Goal: Task Accomplishment & Management: Manage account settings

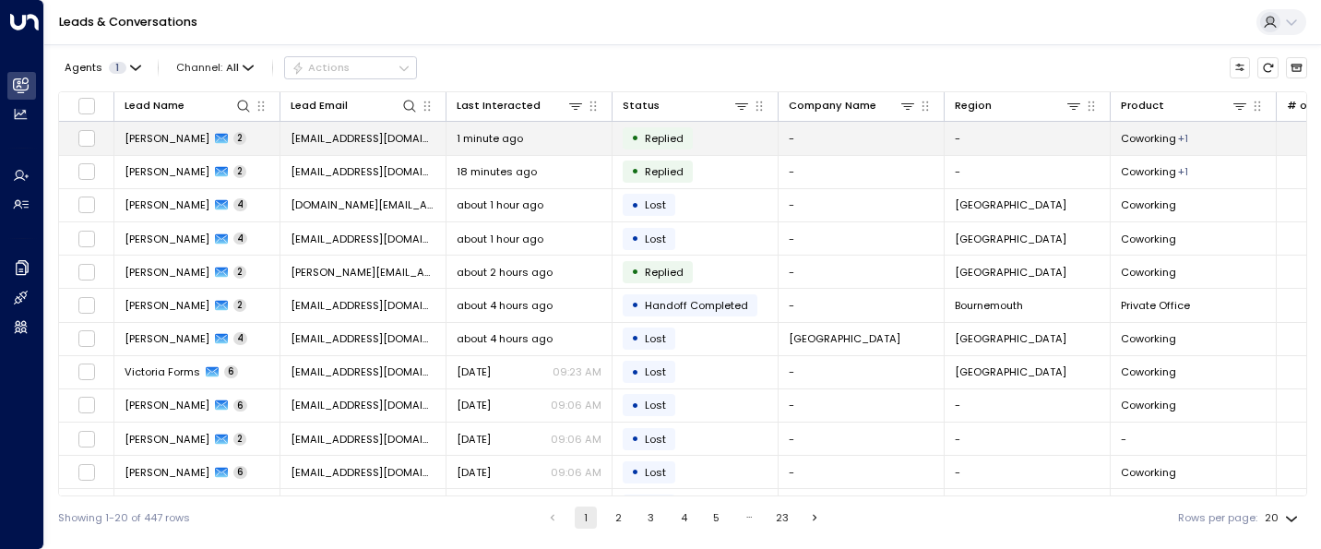
click at [169, 142] on span "[PERSON_NAME]" at bounding box center [166, 138] width 85 height 15
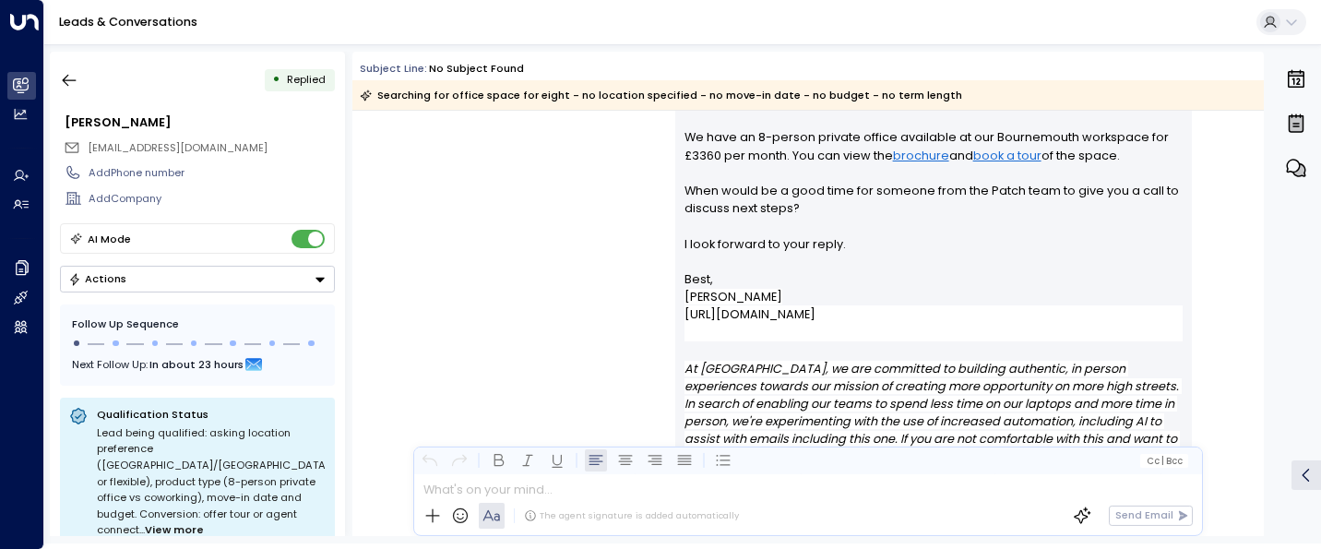
scroll to position [332, 0]
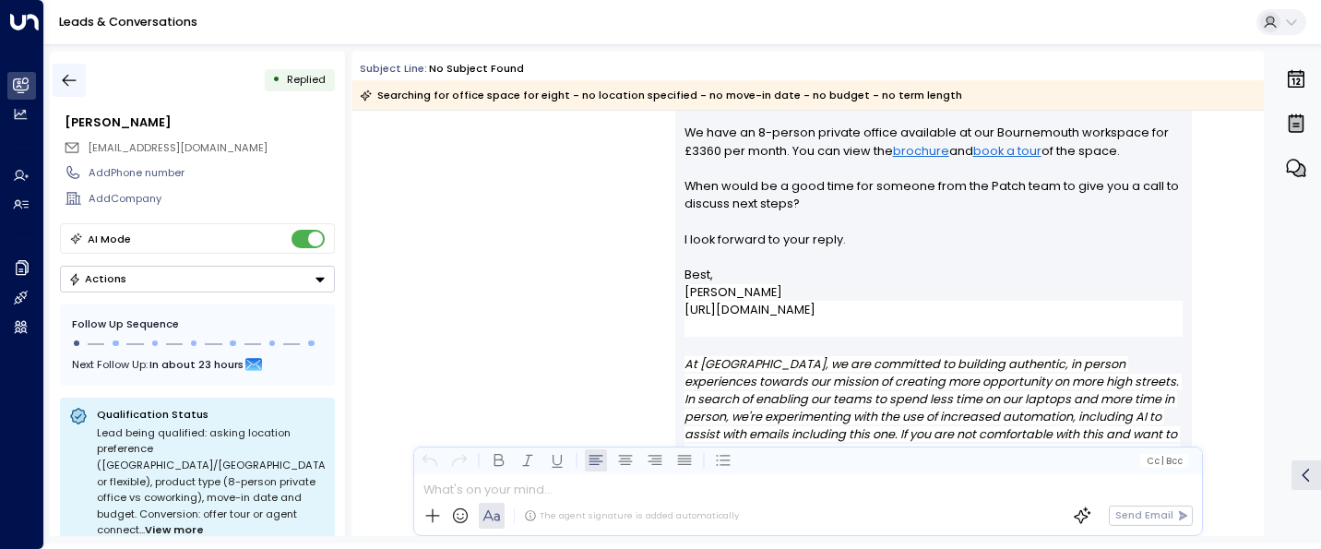
click at [76, 79] on icon "button" at bounding box center [70, 81] width 14 height 12
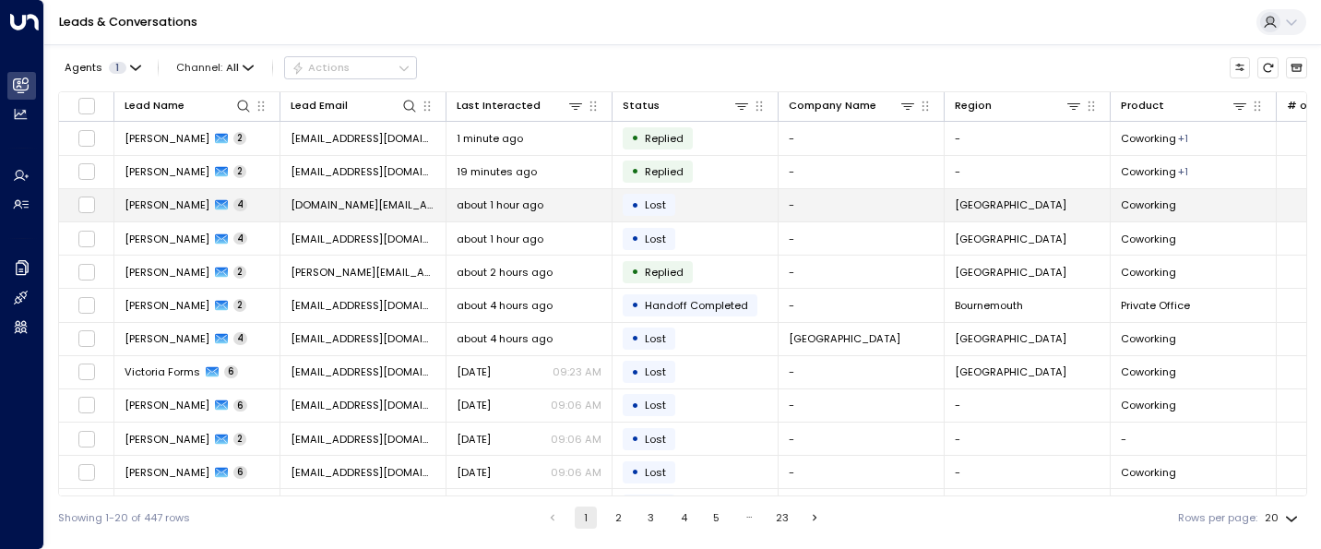
click at [176, 208] on span "[PERSON_NAME]" at bounding box center [166, 204] width 85 height 15
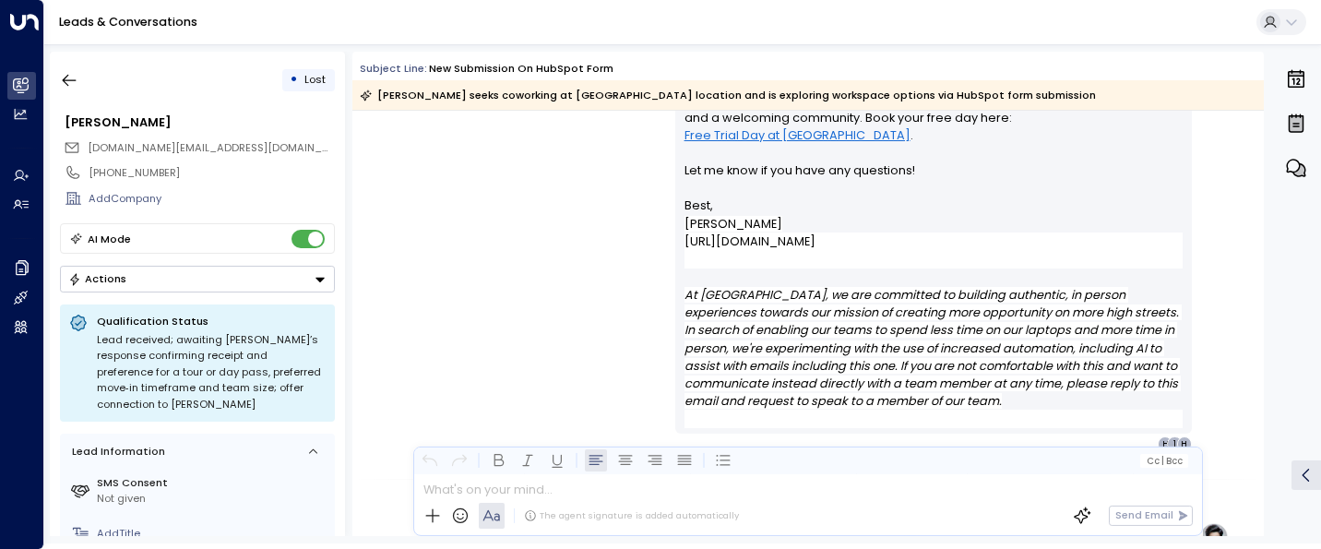
scroll to position [1684, 0]
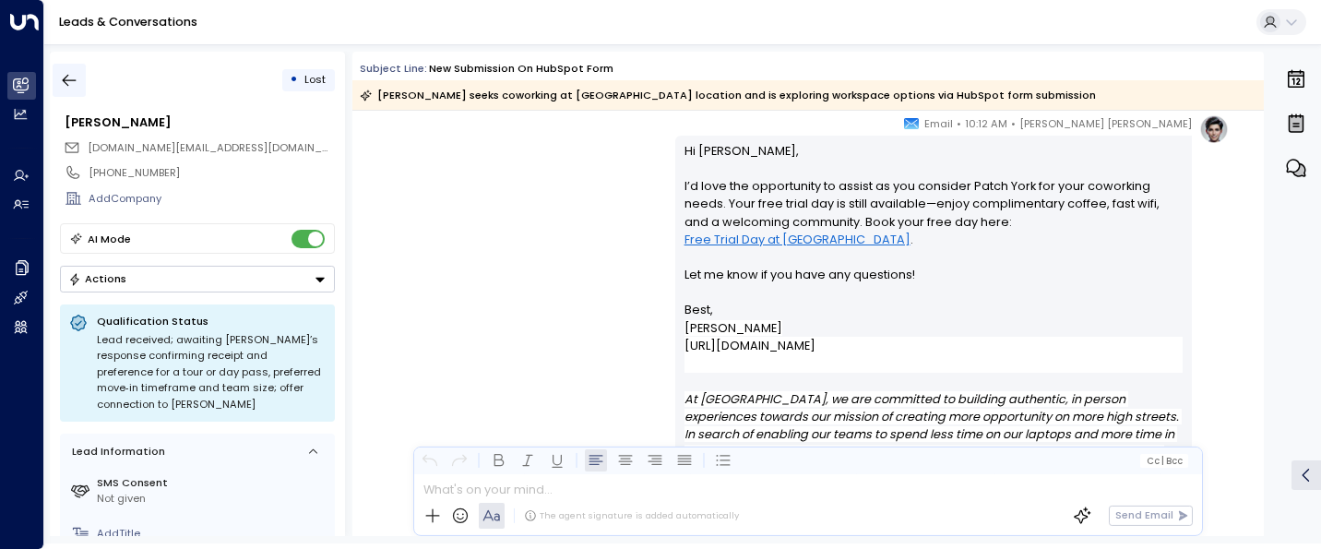
click at [83, 81] on button "button" at bounding box center [69, 80] width 33 height 33
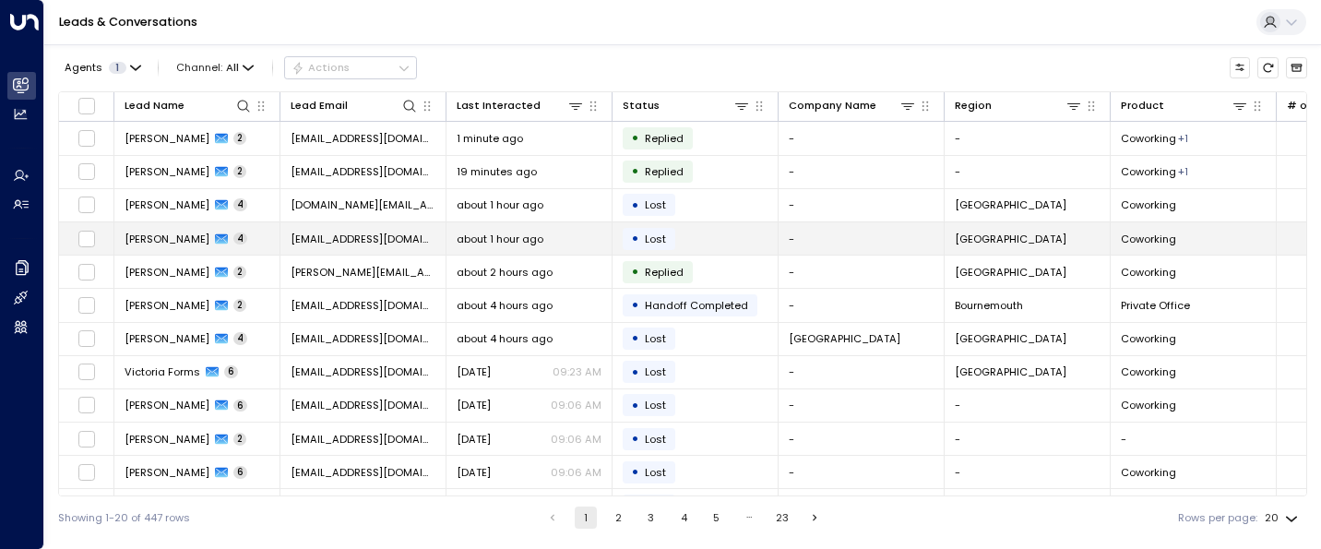
click at [168, 251] on td "[PERSON_NAME] 4" at bounding box center [197, 238] width 166 height 32
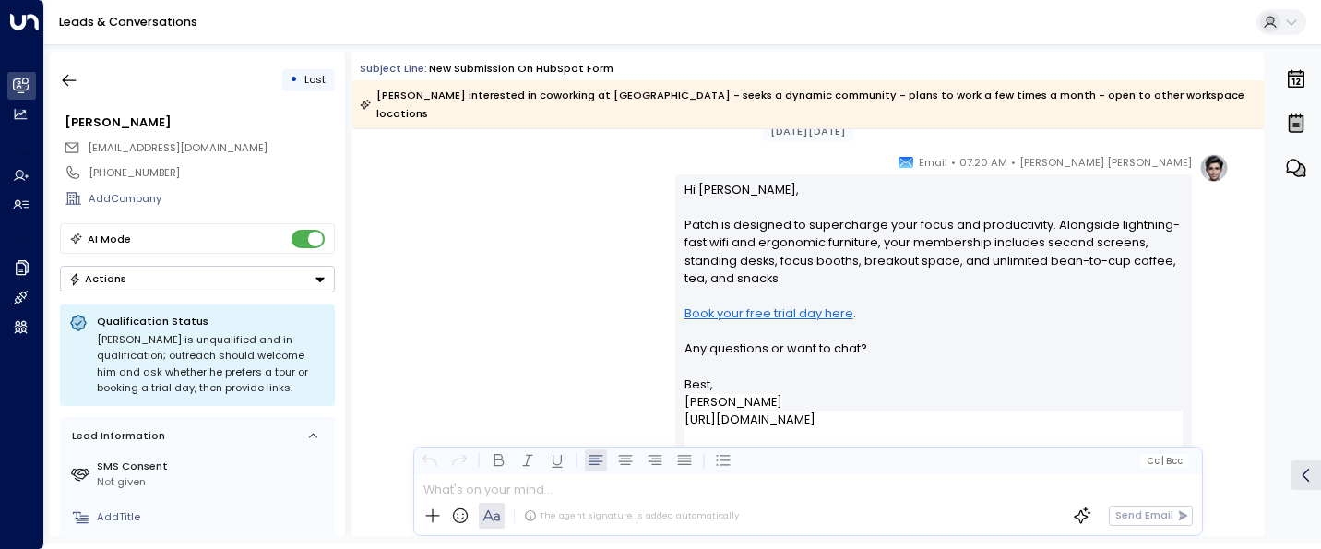
scroll to position [2457, 0]
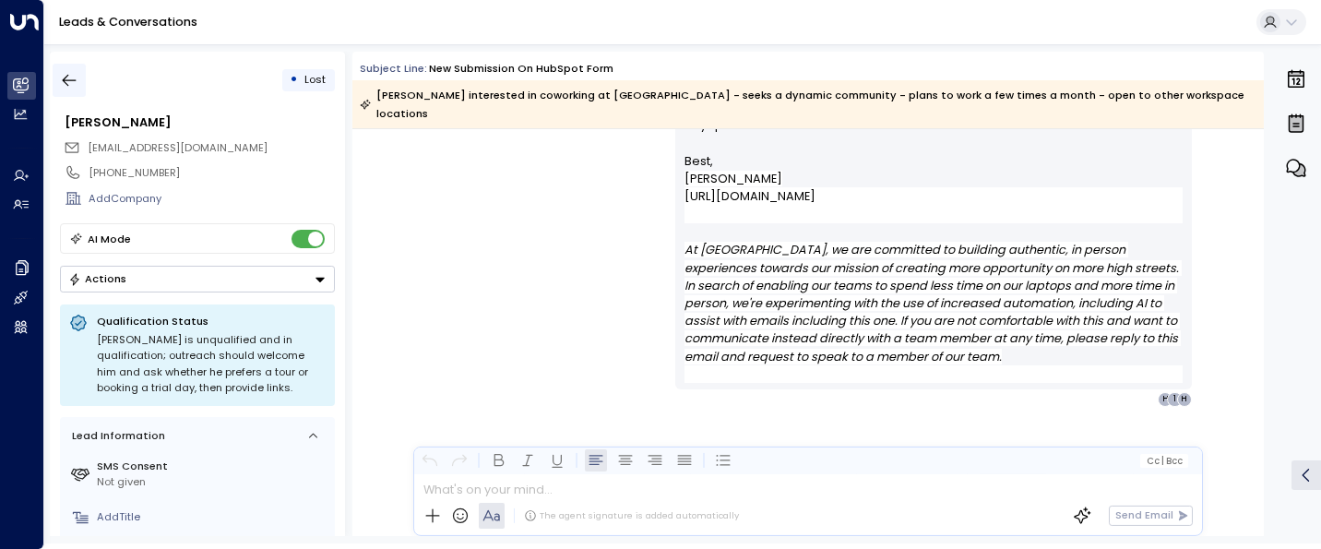
click at [69, 83] on icon "button" at bounding box center [69, 80] width 18 height 18
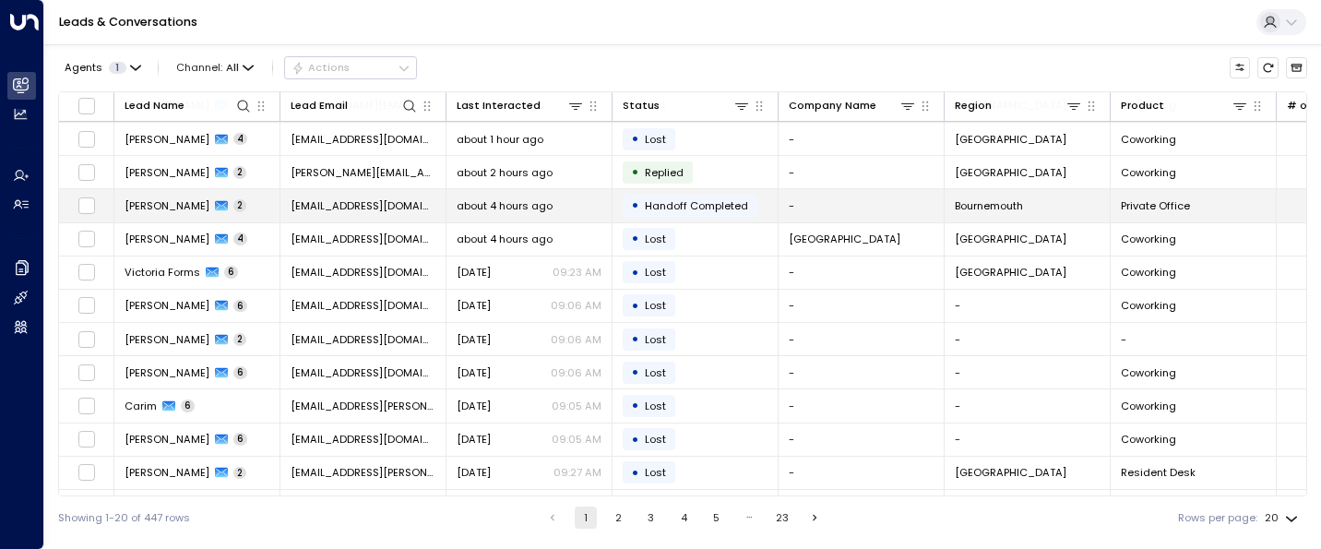
scroll to position [103, 0]
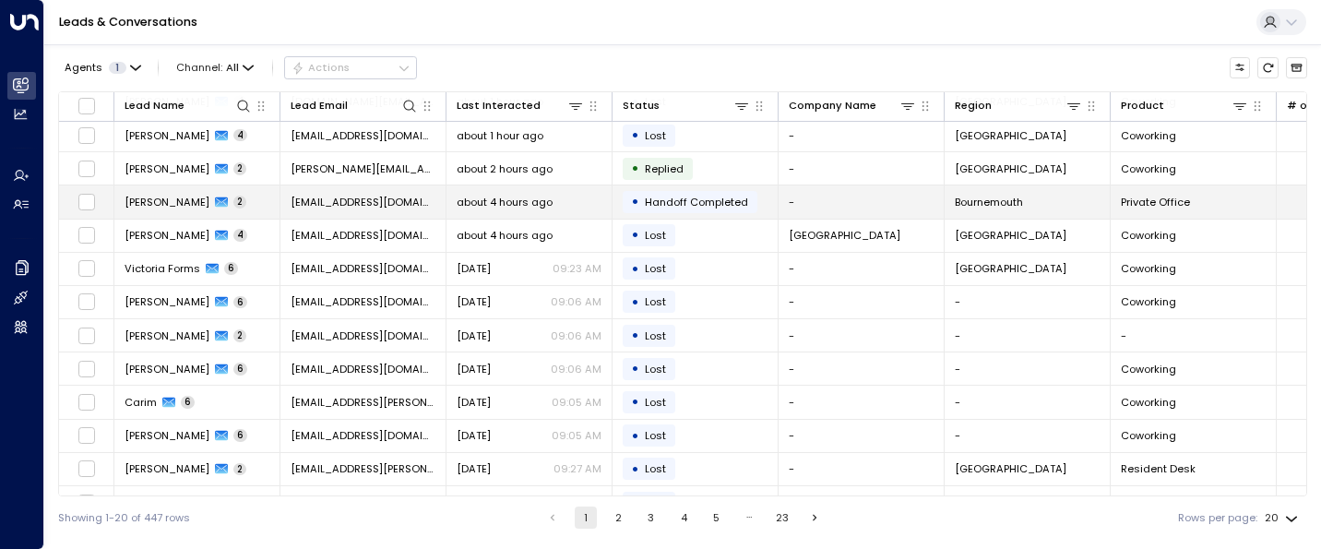
click at [174, 198] on span "[PERSON_NAME]" at bounding box center [166, 202] width 85 height 15
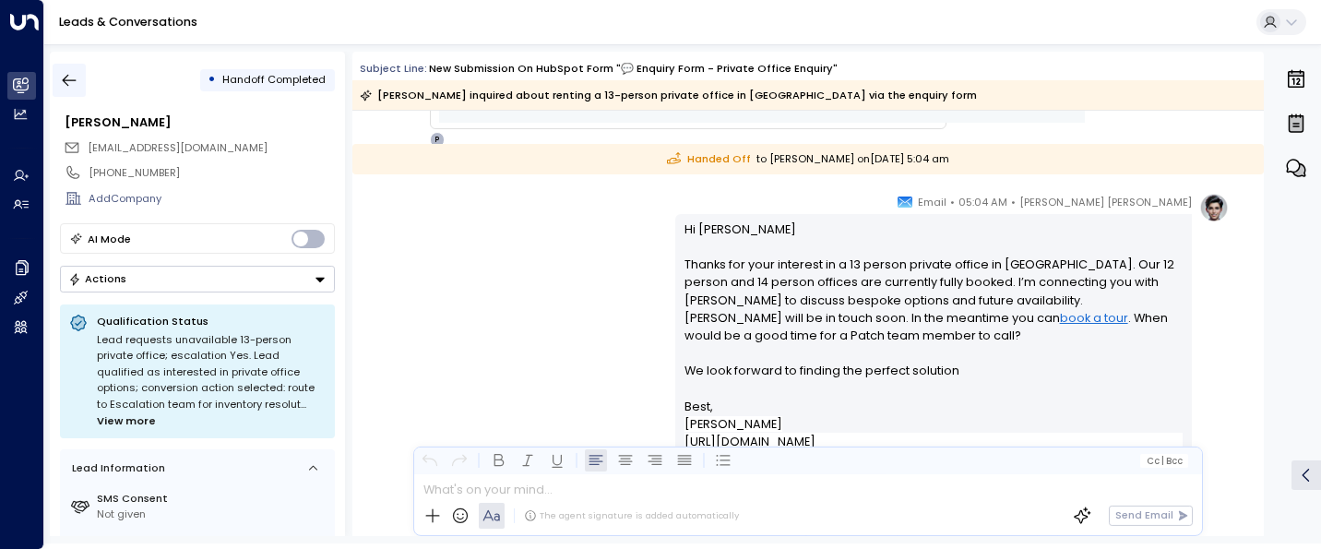
click at [65, 86] on icon "button" at bounding box center [69, 80] width 18 height 18
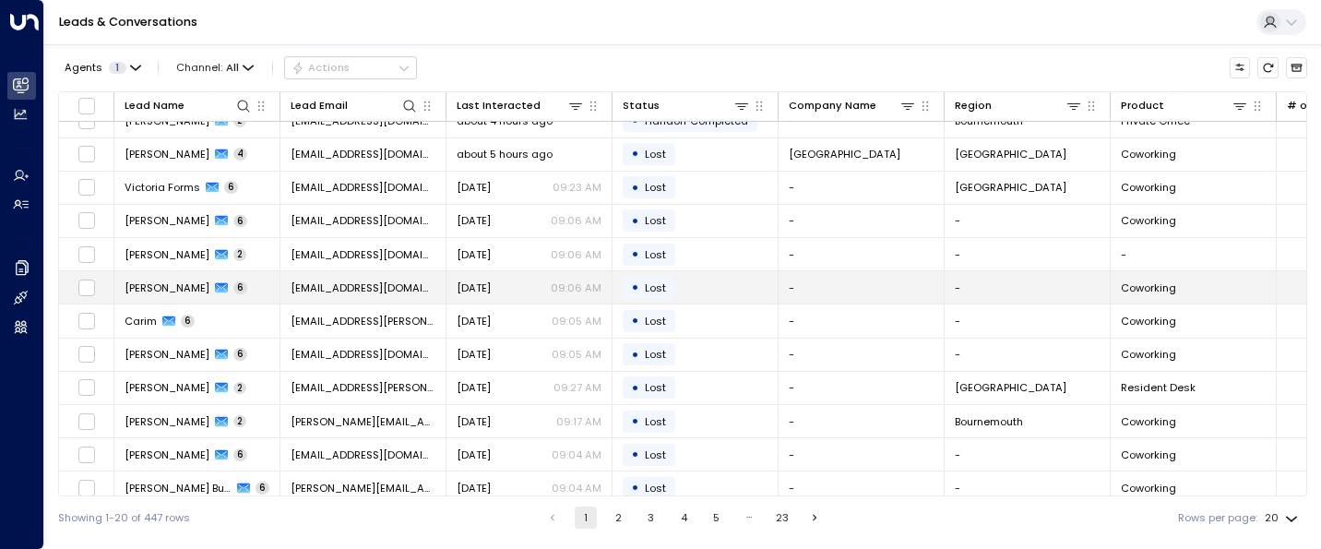
scroll to position [299, 0]
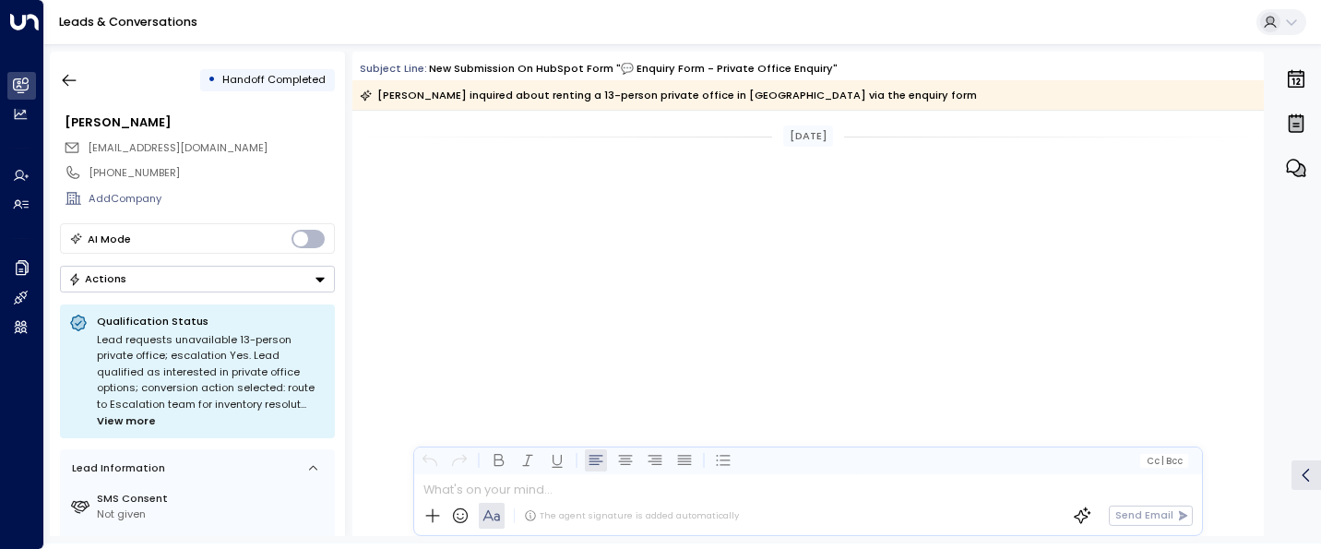
scroll to position [1616, 0]
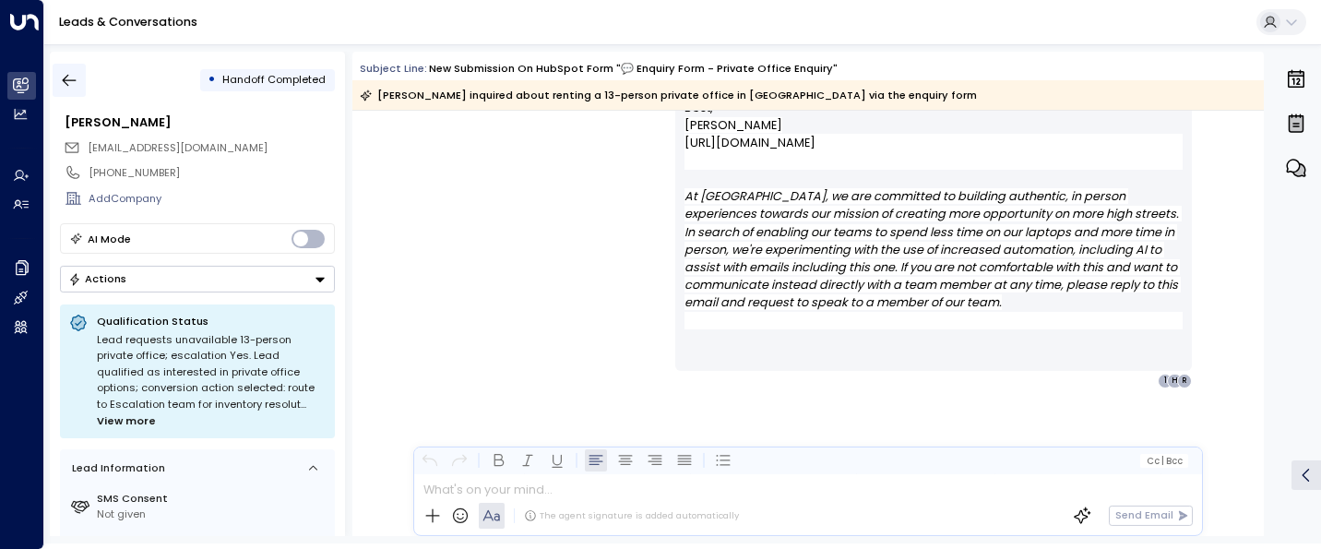
click at [65, 69] on button "button" at bounding box center [69, 80] width 33 height 33
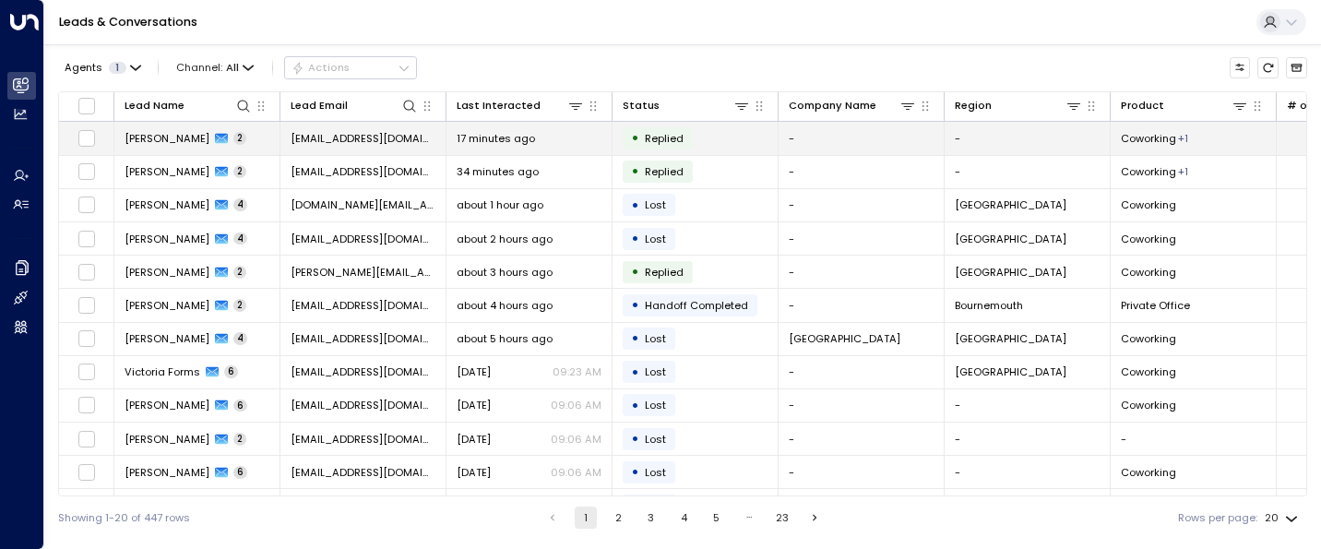
click at [487, 148] on td "17 minutes ago" at bounding box center [529, 138] width 166 height 32
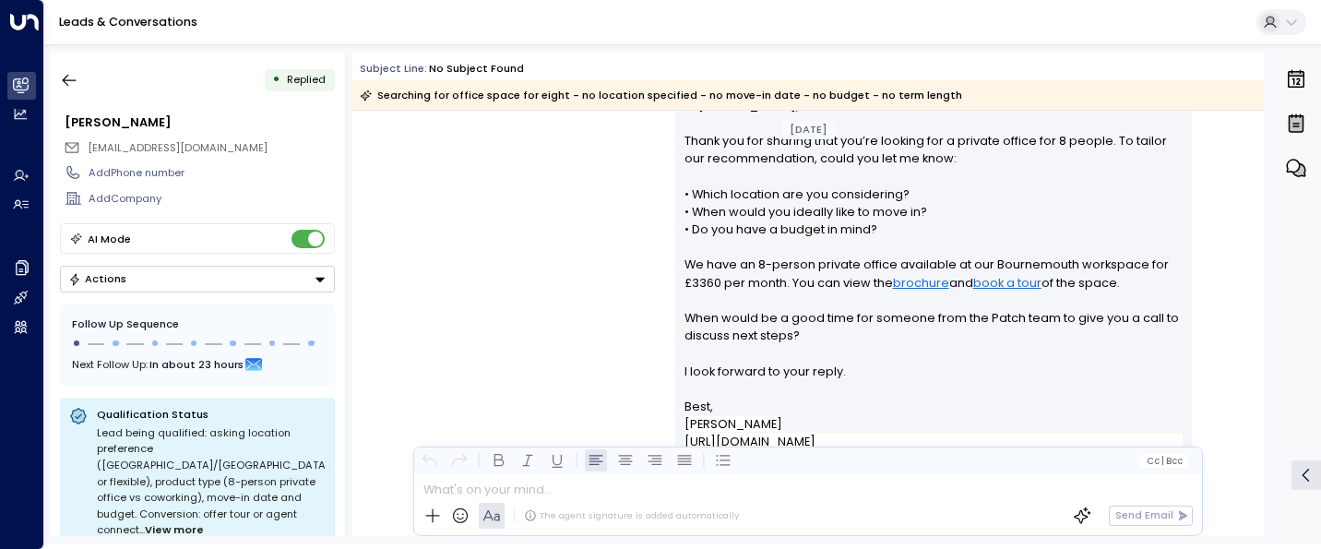
scroll to position [201, 0]
click at [60, 68] on button "button" at bounding box center [69, 80] width 33 height 33
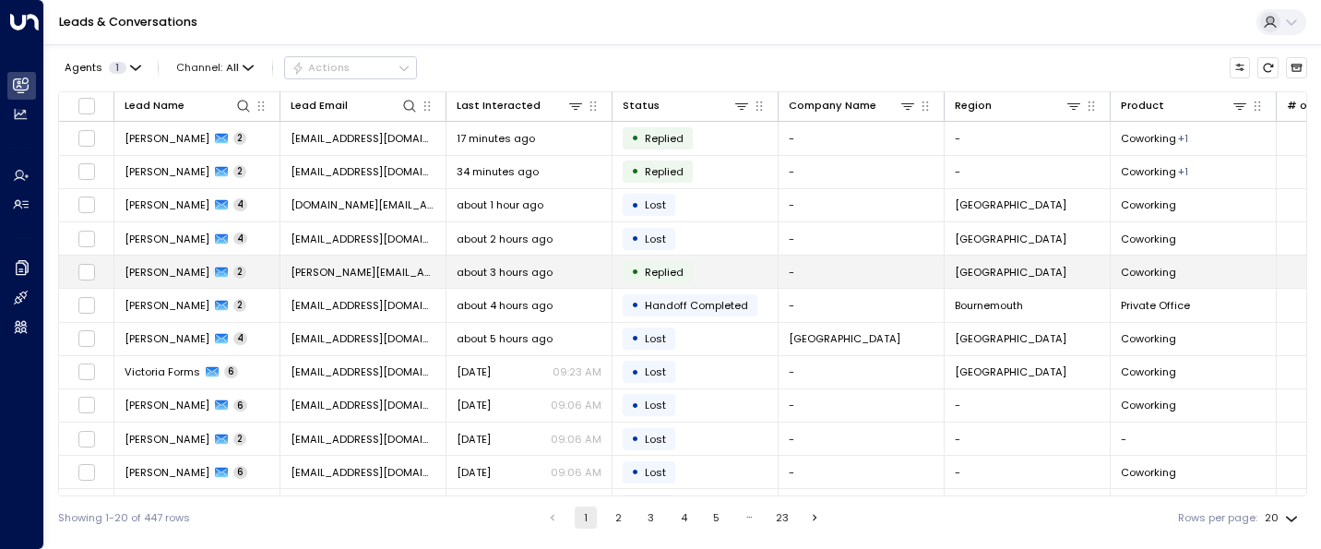
scroll to position [299, 0]
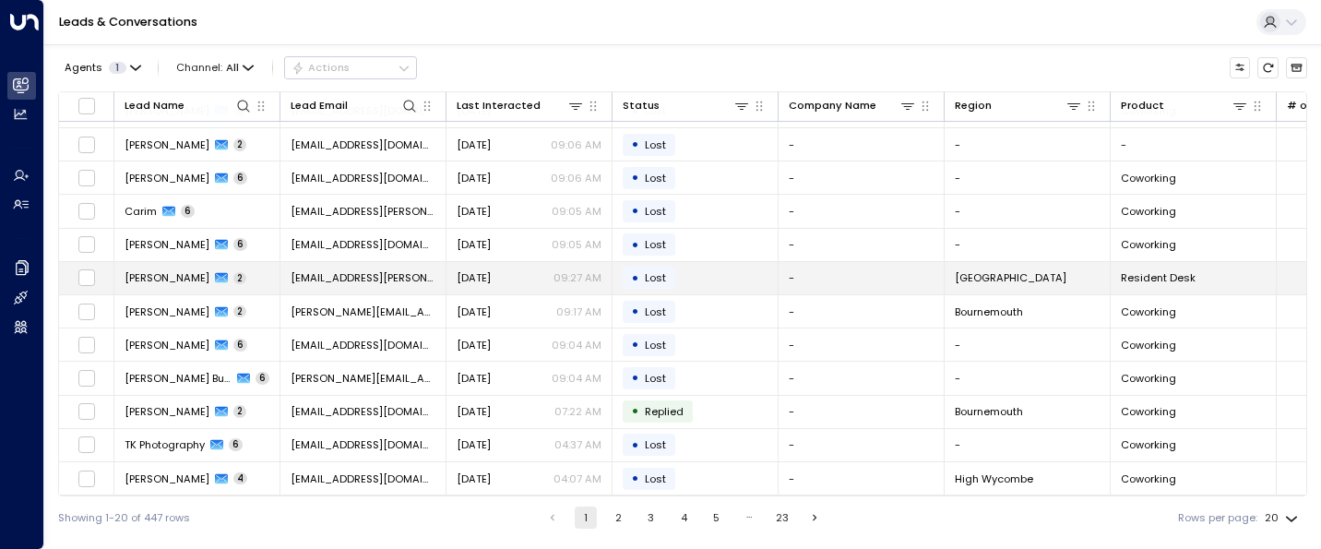
click at [486, 272] on span "[DATE]" at bounding box center [473, 277] width 34 height 15
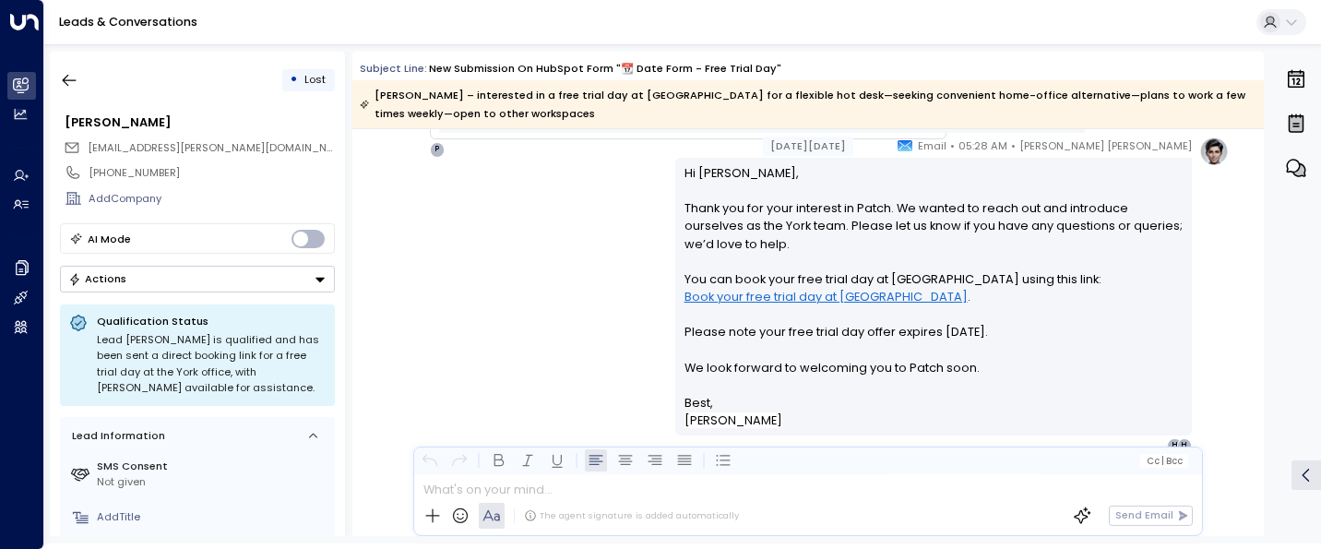
scroll to position [1467, 0]
click at [75, 86] on icon "button" at bounding box center [69, 80] width 18 height 18
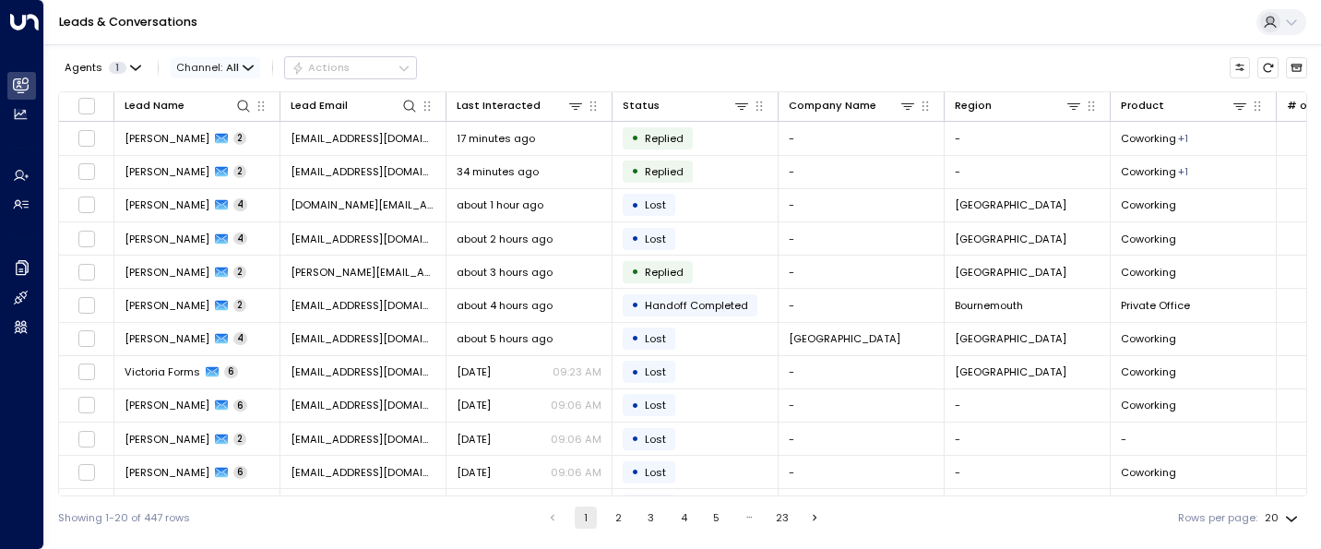
click at [243, 65] on icon "button" at bounding box center [248, 68] width 11 height 11
click at [242, 32] on div at bounding box center [660, 274] width 1321 height 549
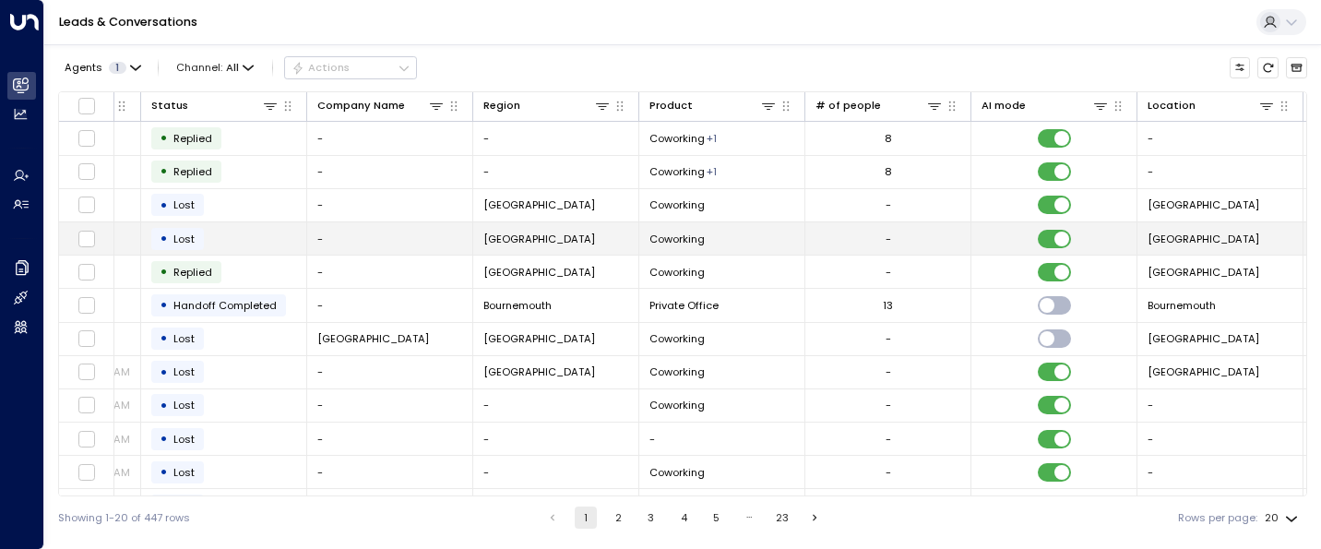
scroll to position [0, 809]
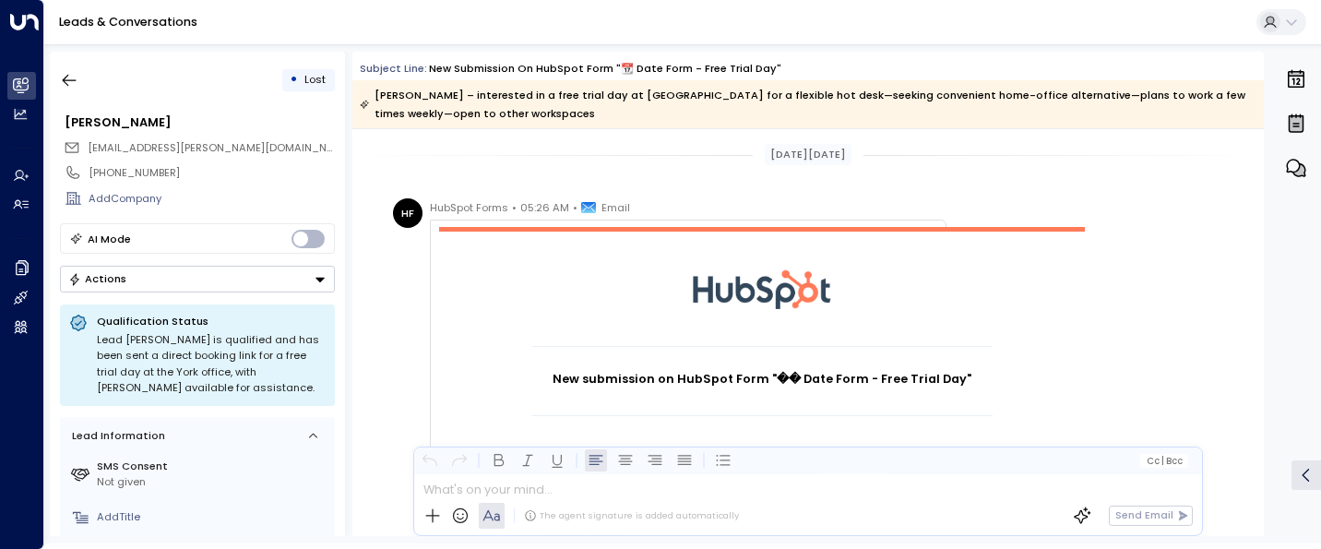
scroll to position [1054, 0]
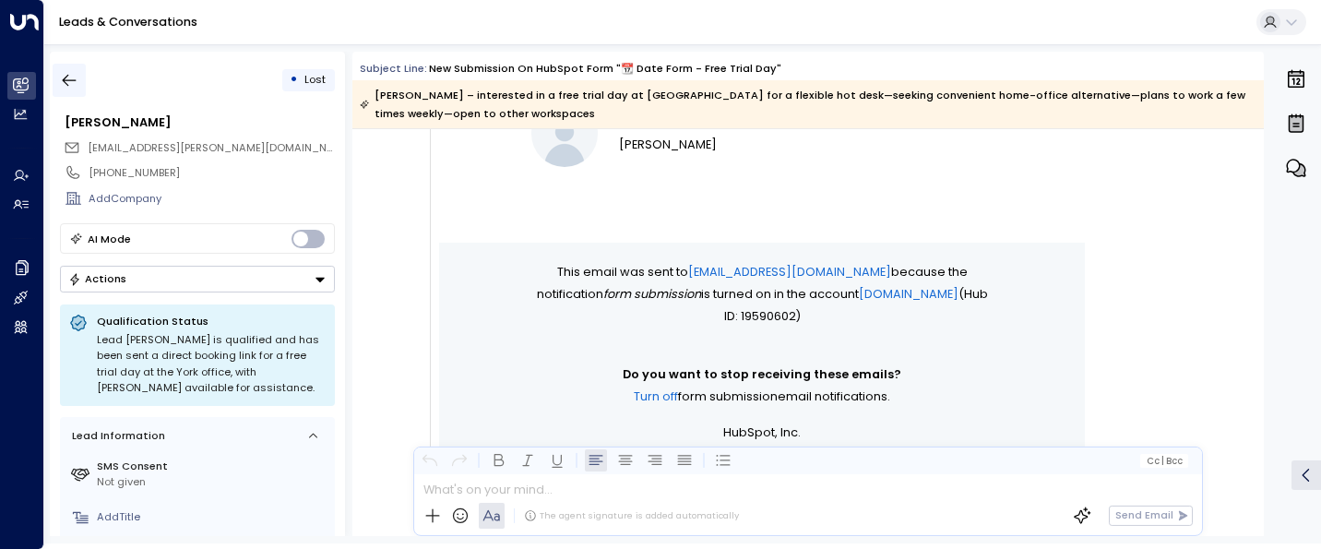
click at [60, 76] on icon "button" at bounding box center [69, 80] width 18 height 18
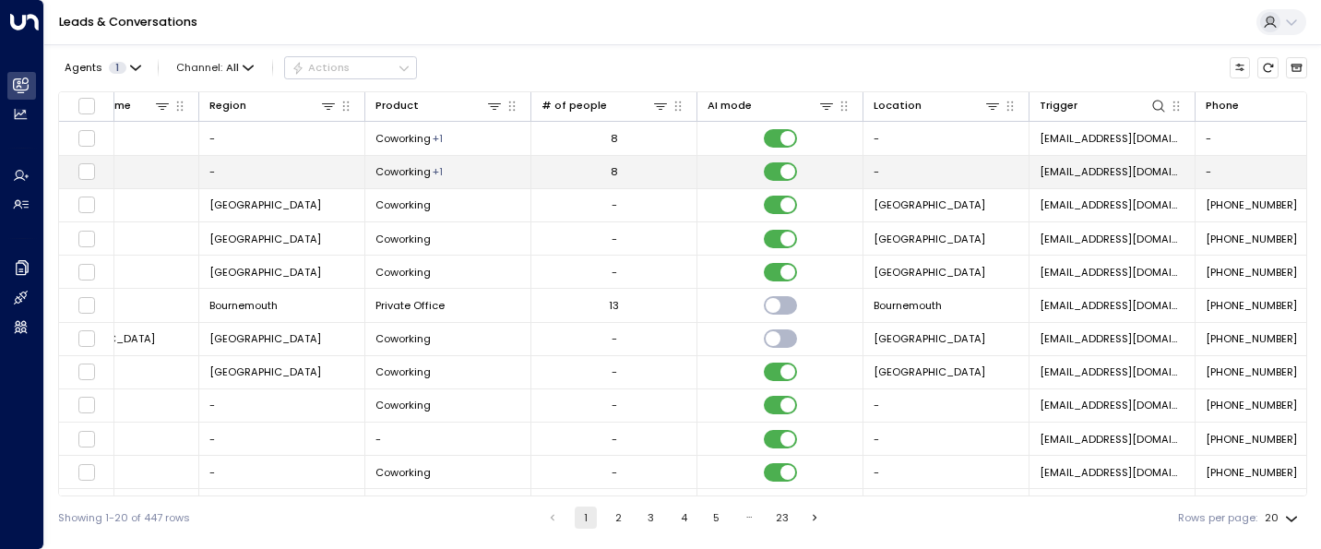
scroll to position [0, 809]
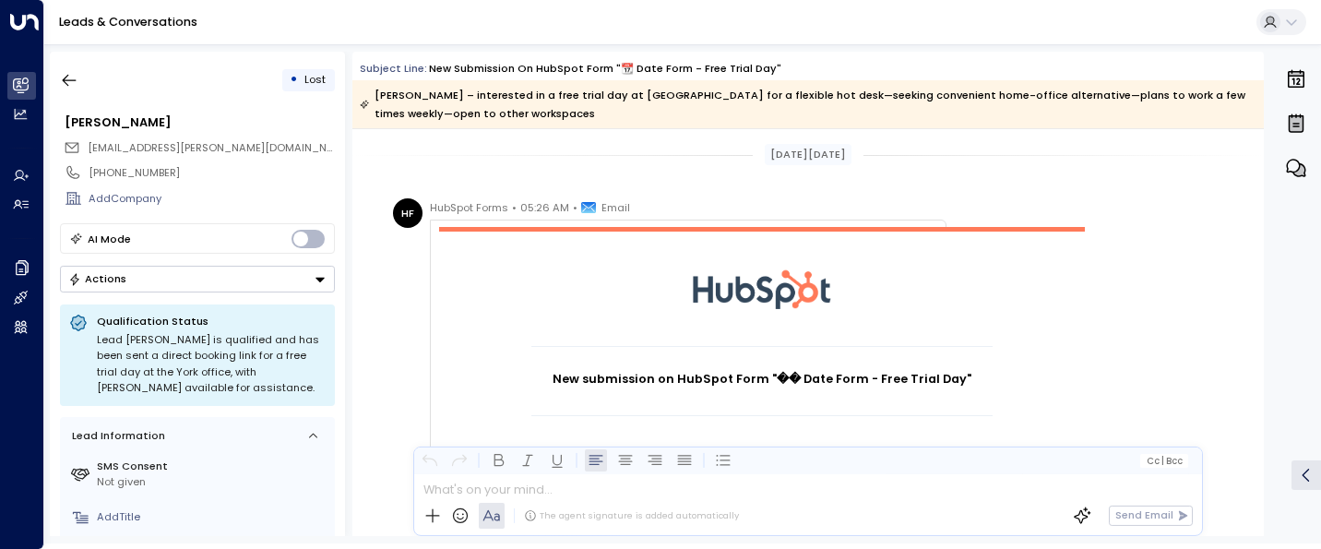
scroll to position [1014, 0]
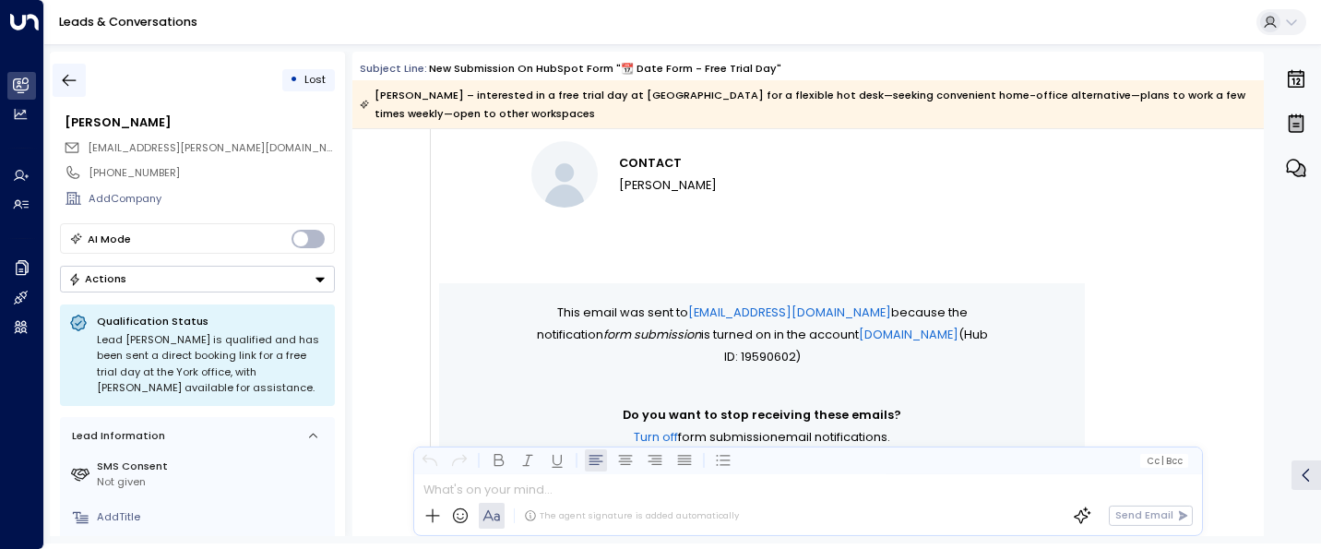
click at [68, 83] on icon "button" at bounding box center [69, 80] width 18 height 18
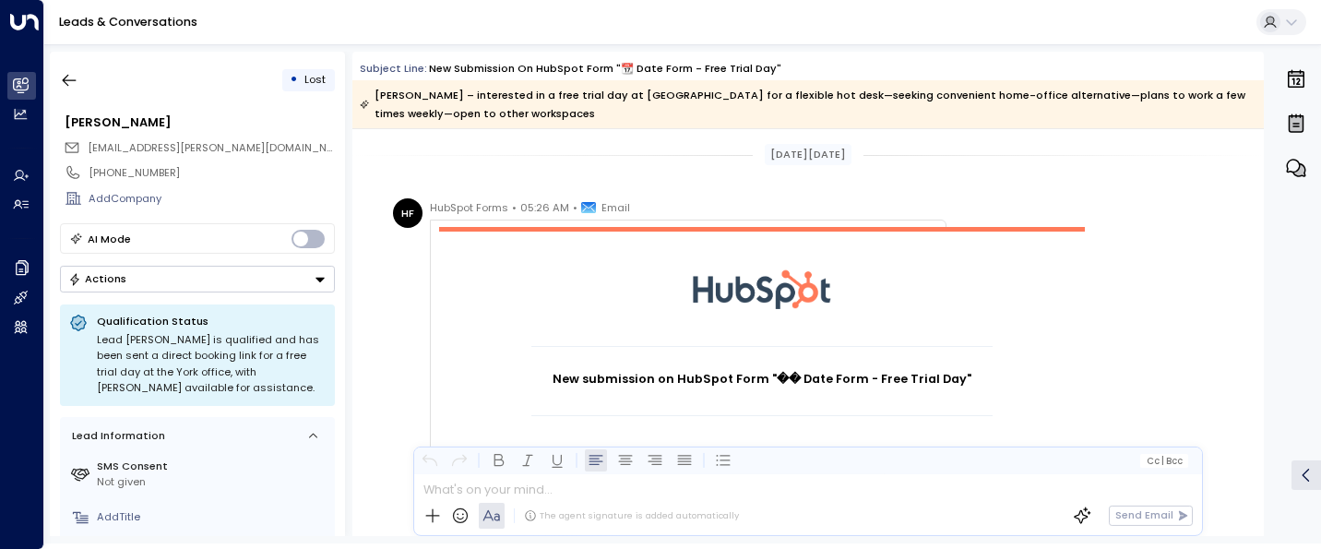
scroll to position [1014, 0]
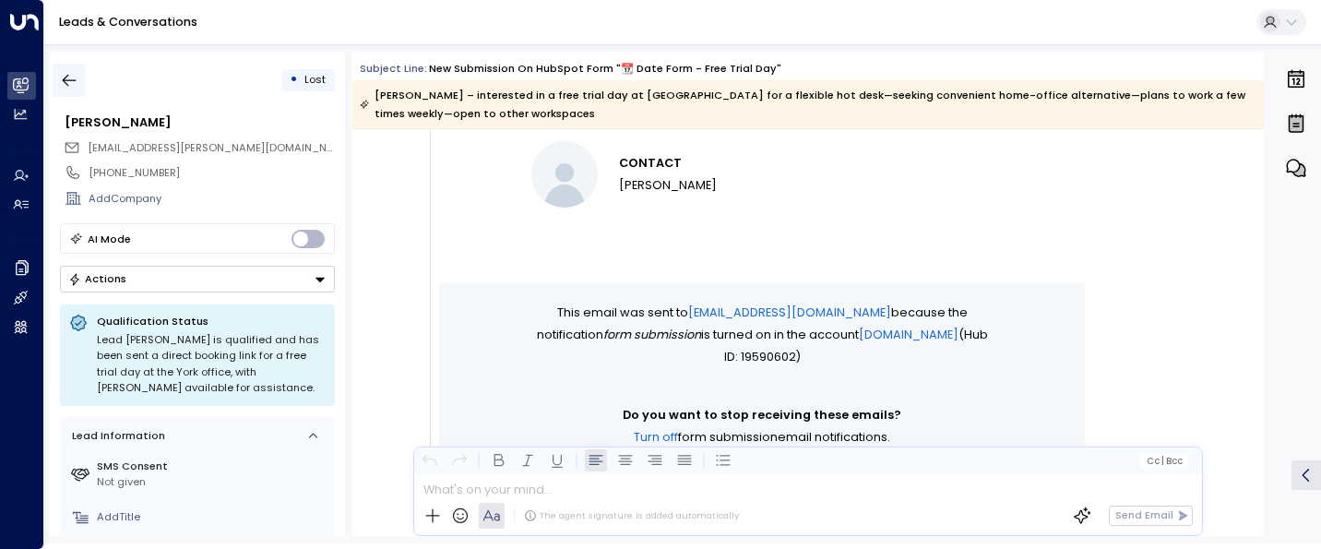
click at [71, 71] on icon "button" at bounding box center [69, 80] width 18 height 18
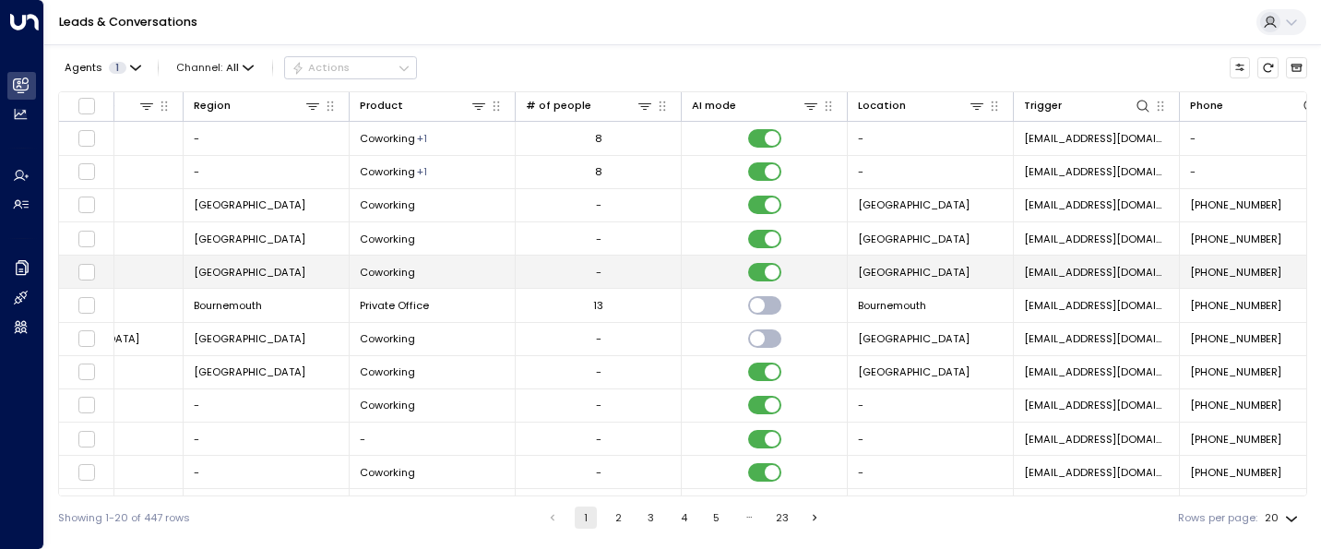
scroll to position [0, 809]
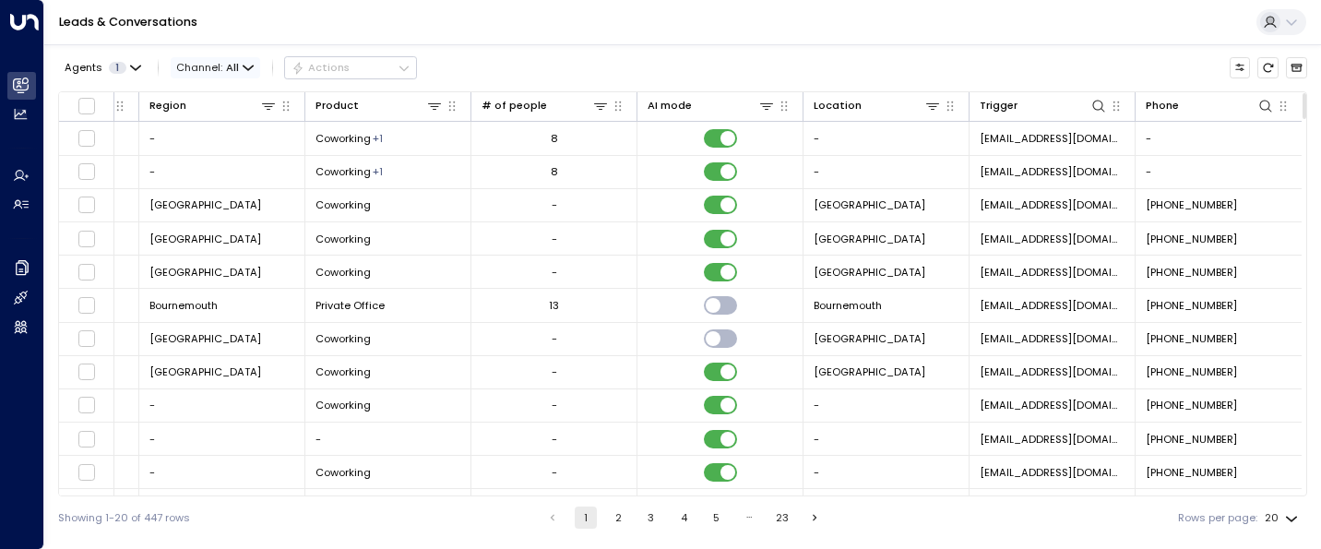
click at [237, 63] on span "Channel: All" at bounding box center [215, 67] width 89 height 20
click at [615, 33] on div at bounding box center [660, 274] width 1321 height 549
click at [1238, 76] on button "Customize" at bounding box center [1239, 67] width 21 height 21
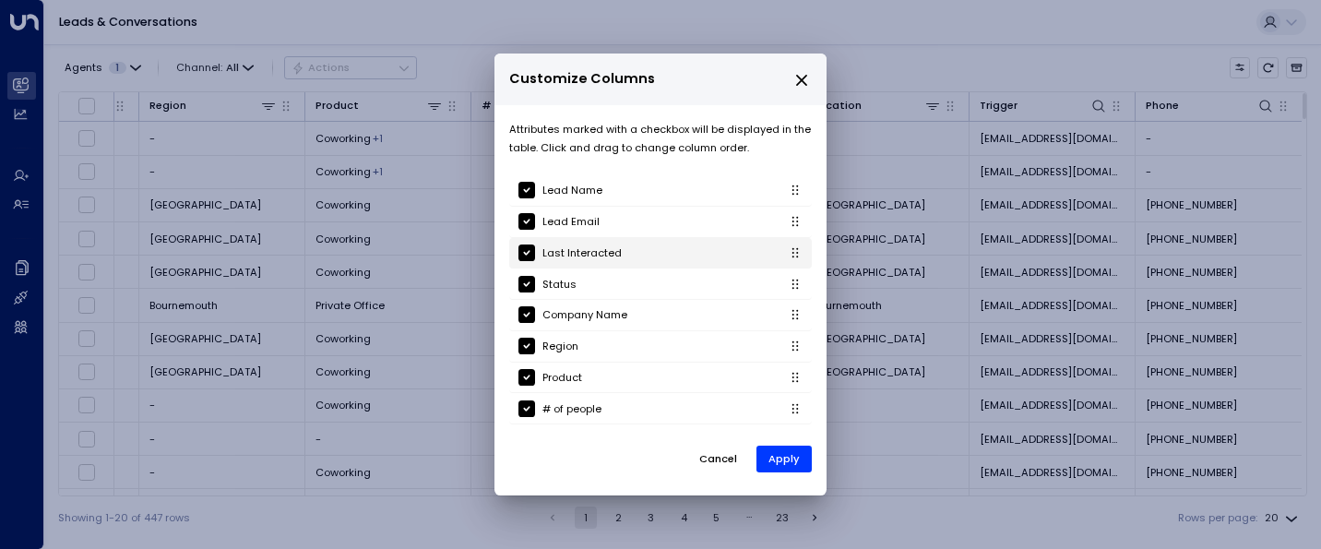
scroll to position [185, 0]
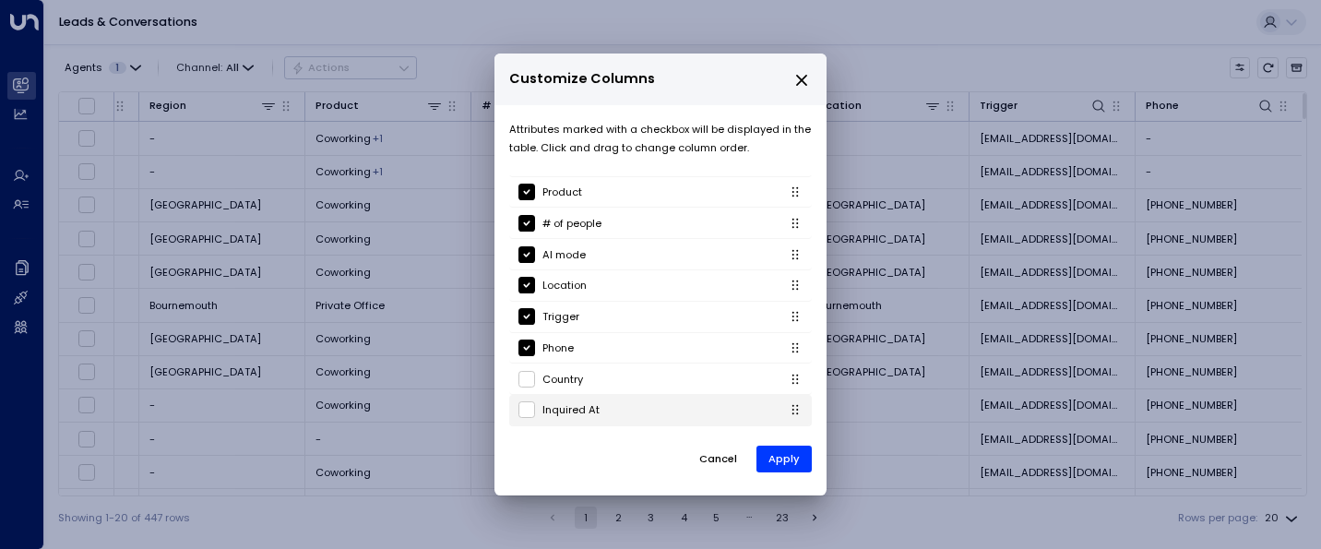
click at [553, 417] on p "Inquired At" at bounding box center [570, 409] width 57 height 18
click at [767, 456] on button "Apply" at bounding box center [783, 458] width 55 height 27
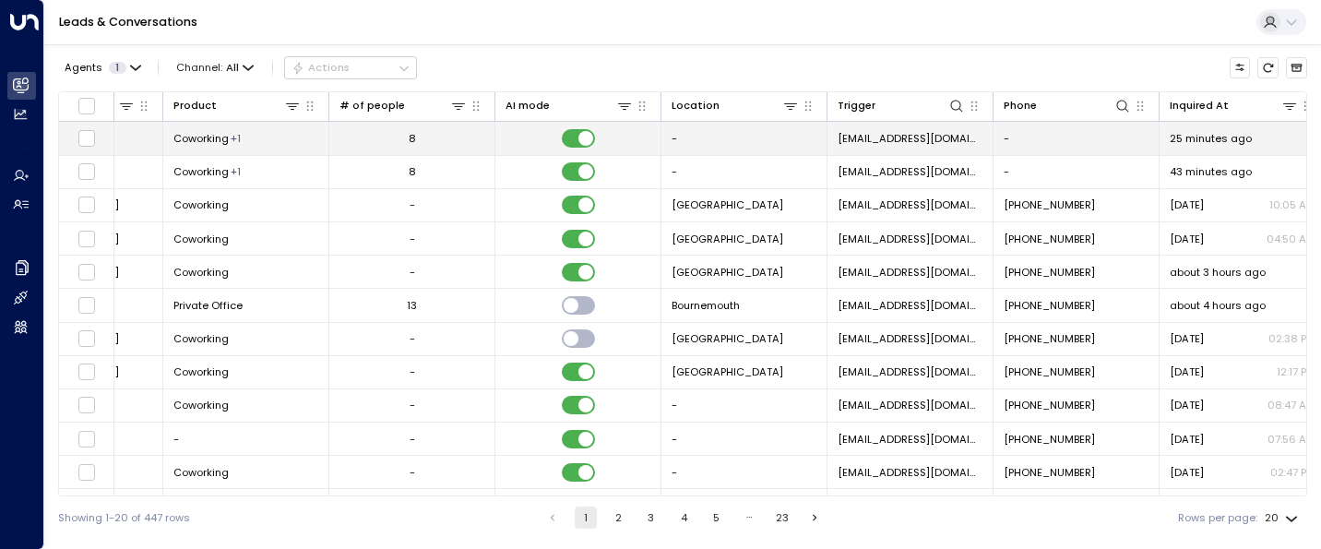
scroll to position [0, 975]
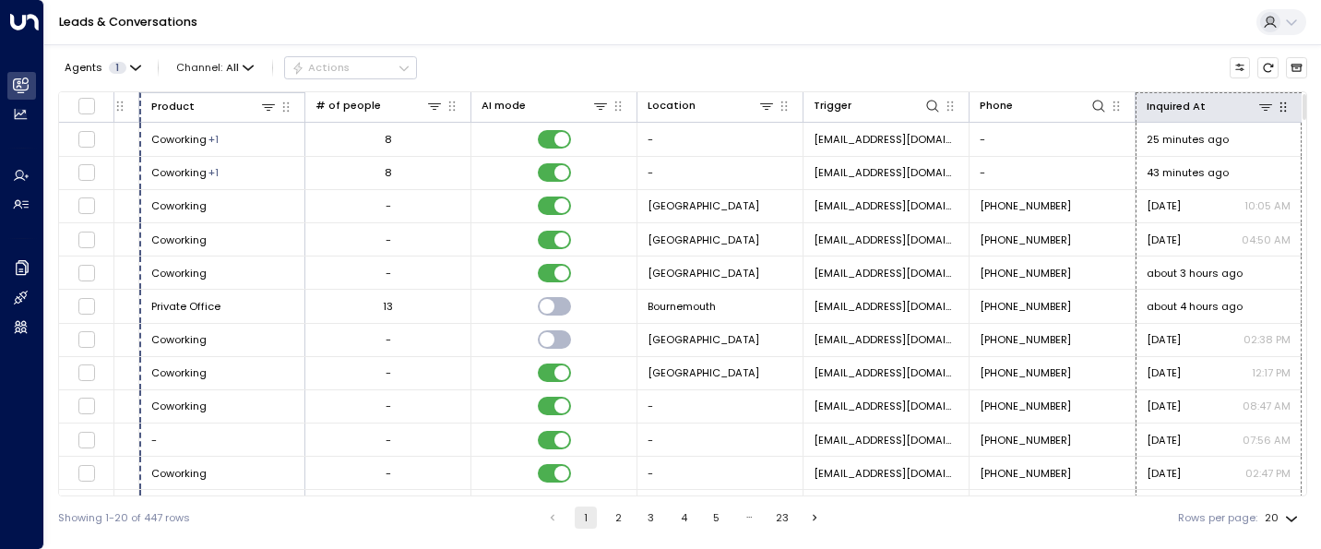
drag, startPoint x: 1282, startPoint y: 108, endPoint x: 148, endPoint y: 99, distance: 1133.4
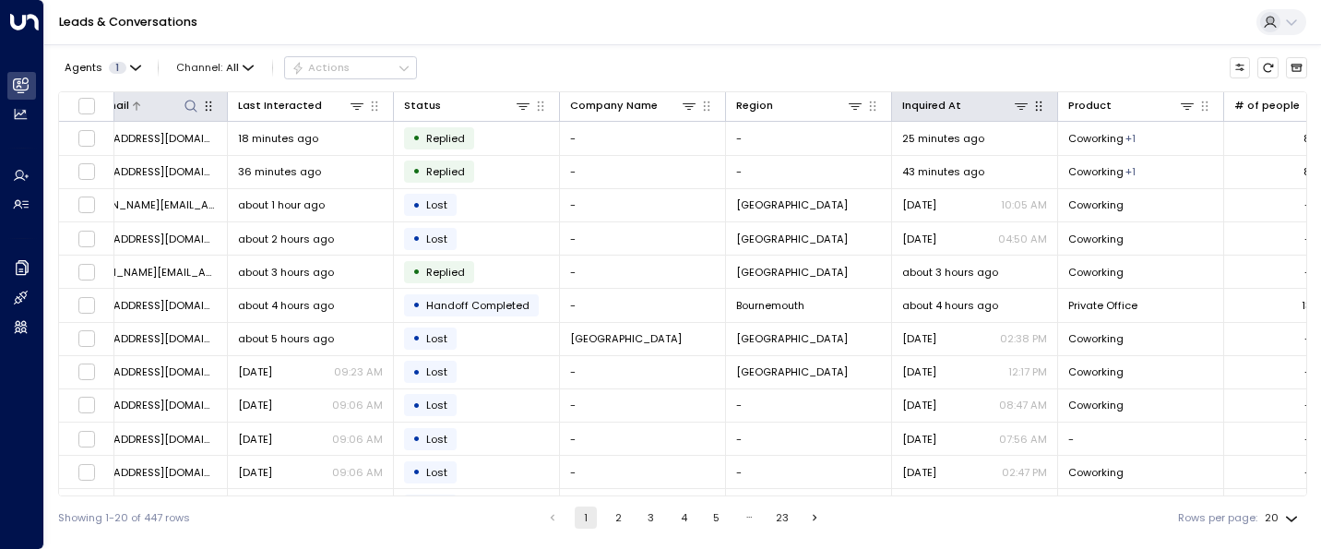
scroll to position [0, 217]
click at [941, 104] on div "Inquired At" at bounding box center [933, 106] width 59 height 18
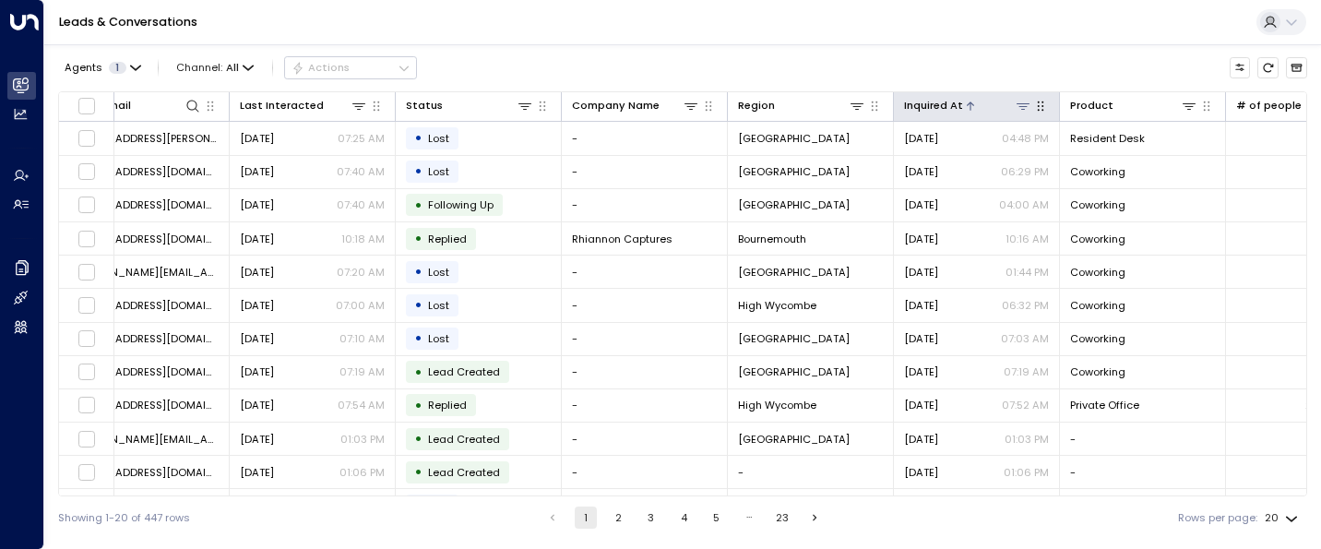
click at [941, 104] on div "Inquired At" at bounding box center [933, 106] width 59 height 18
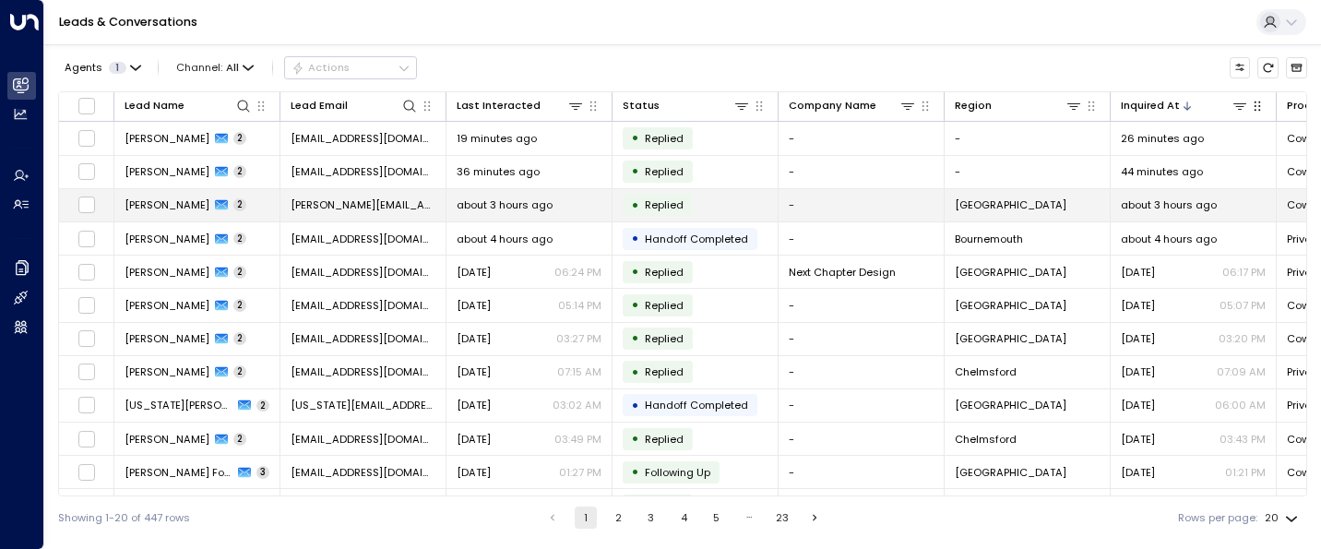
click at [163, 196] on td "[PERSON_NAME] 2" at bounding box center [197, 205] width 166 height 32
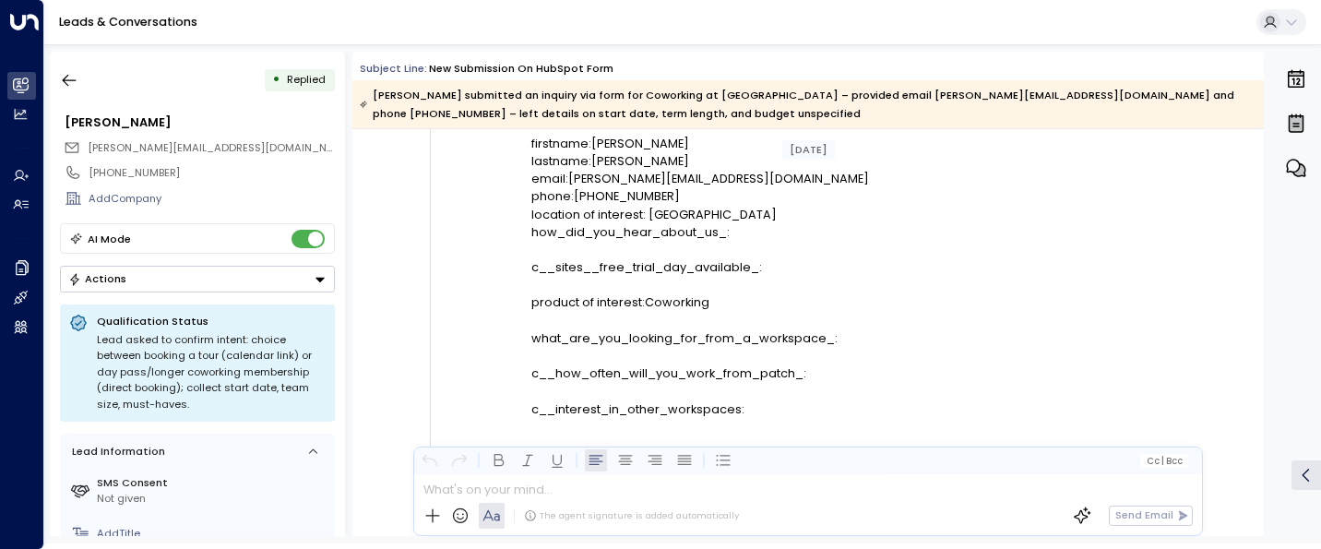
scroll to position [310, 0]
click at [76, 77] on icon "button" at bounding box center [69, 80] width 18 height 18
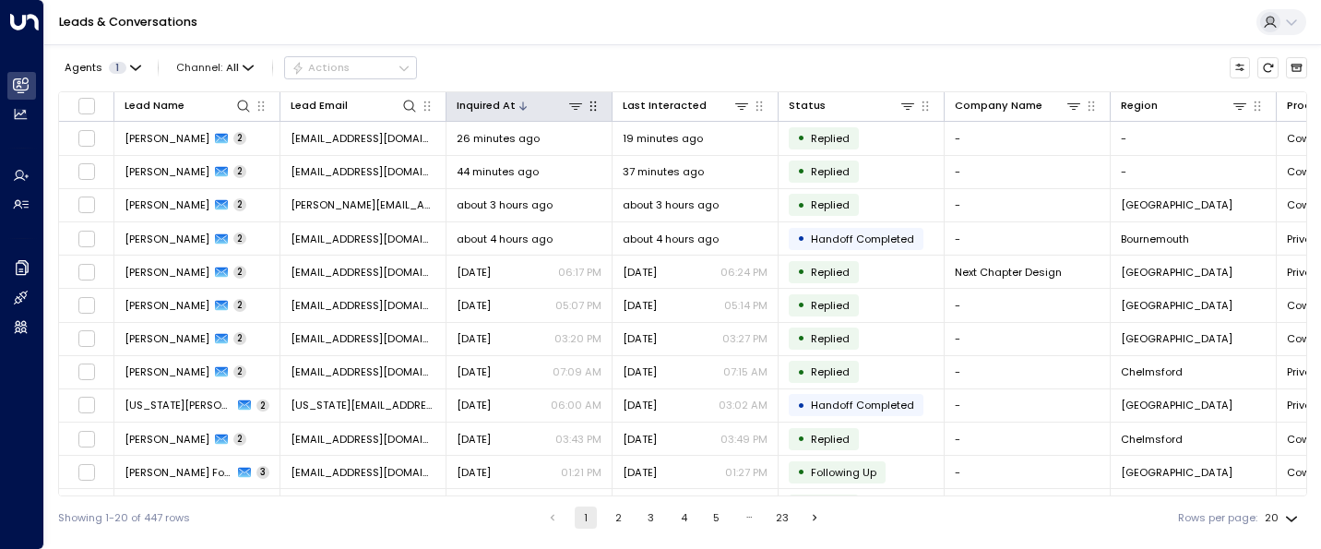
drag, startPoint x: 1260, startPoint y: 105, endPoint x: 357, endPoint y: 15, distance: 907.4
